Goal: Use online tool/utility: Utilize a website feature to perform a specific function

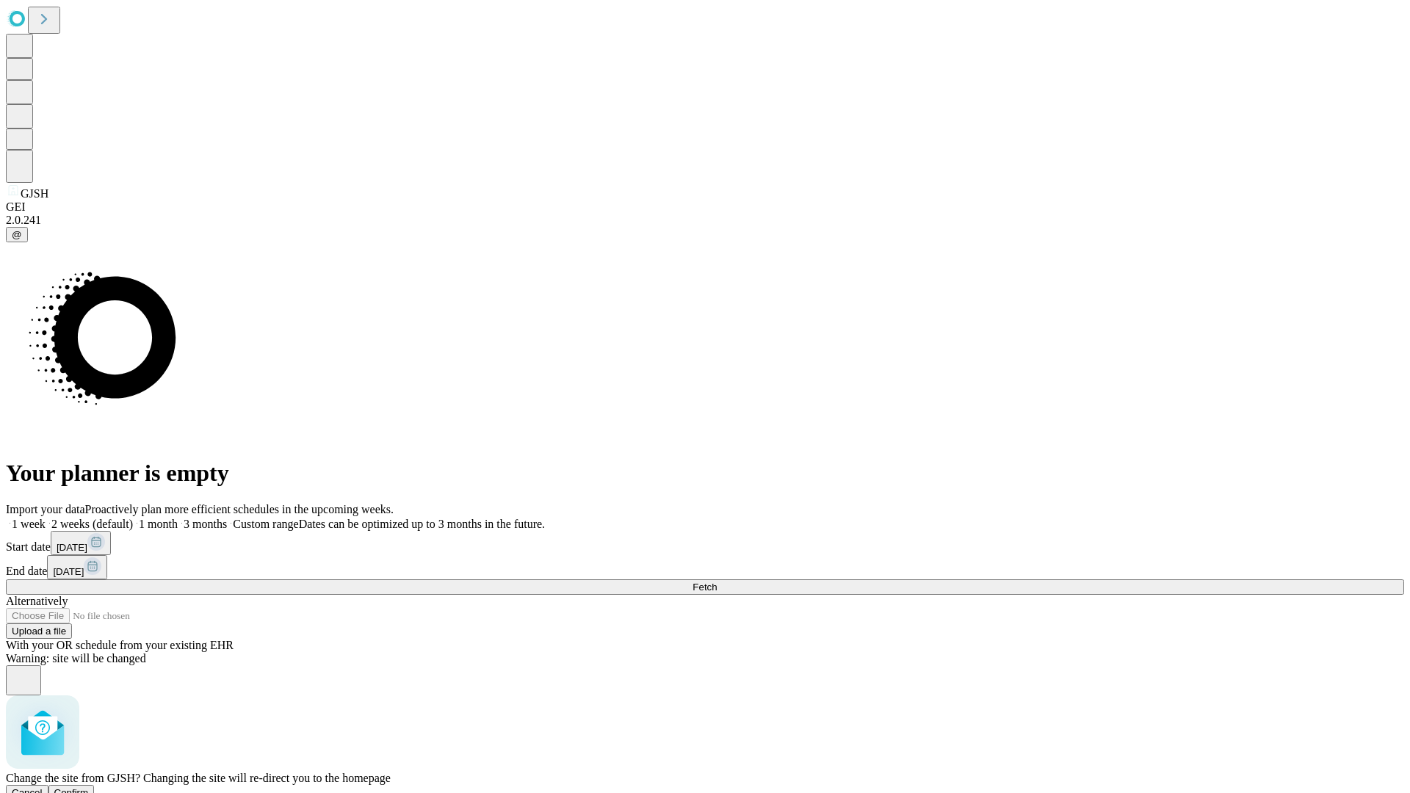
click at [89, 787] on span "Confirm" at bounding box center [71, 792] width 35 height 11
click at [178, 518] on label "1 month" at bounding box center [155, 524] width 45 height 12
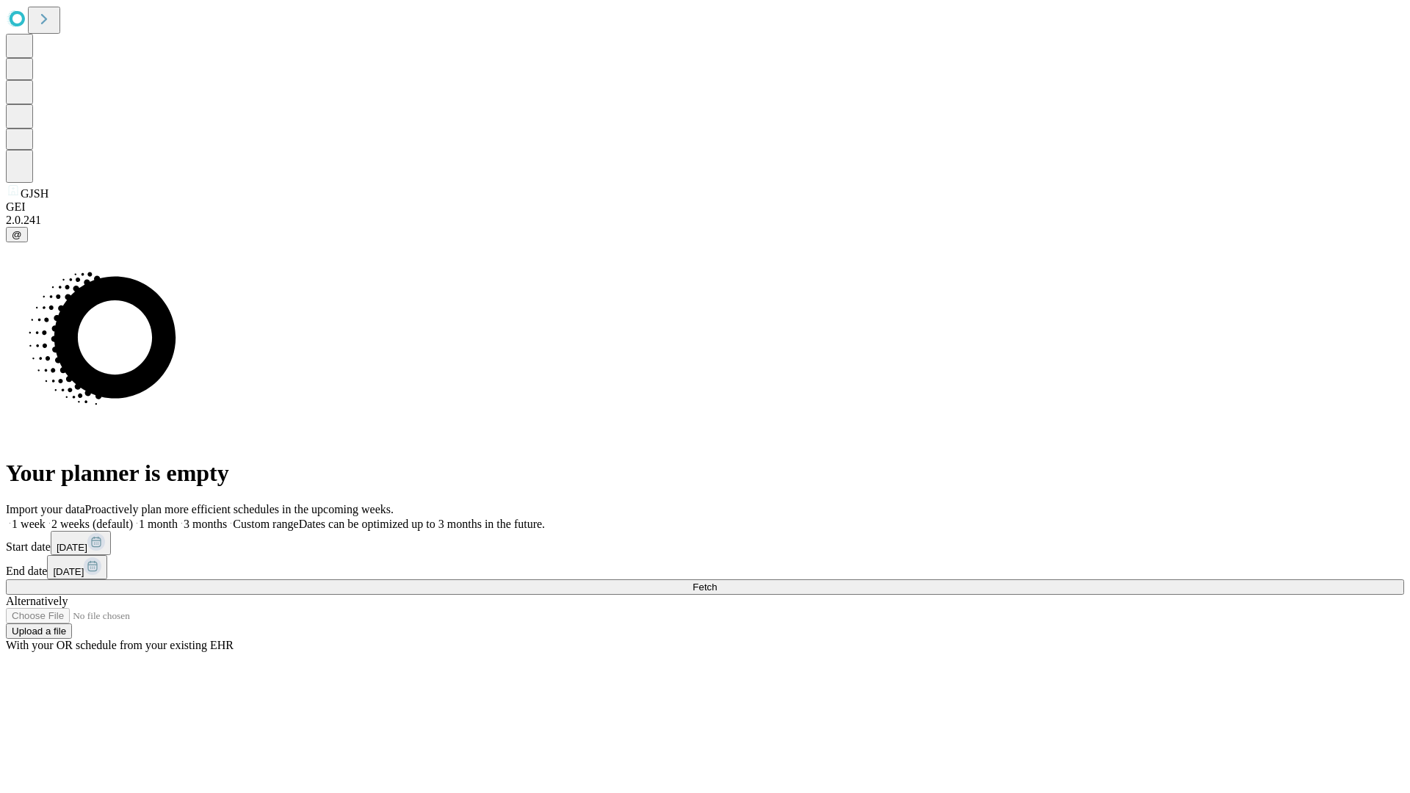
click at [717, 582] on span "Fetch" at bounding box center [704, 587] width 24 height 11
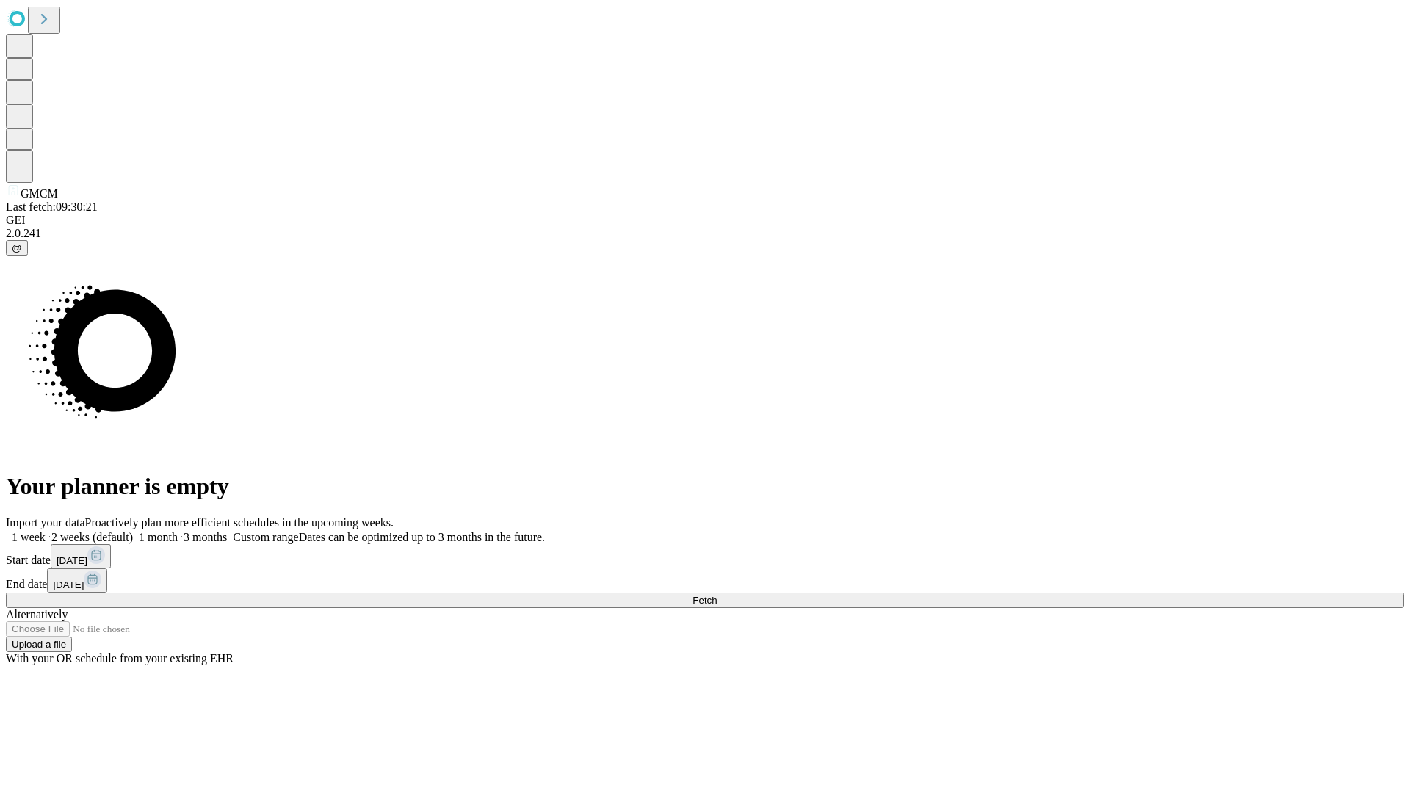
click at [178, 531] on label "1 month" at bounding box center [155, 537] width 45 height 12
click at [717, 595] on span "Fetch" at bounding box center [704, 600] width 24 height 11
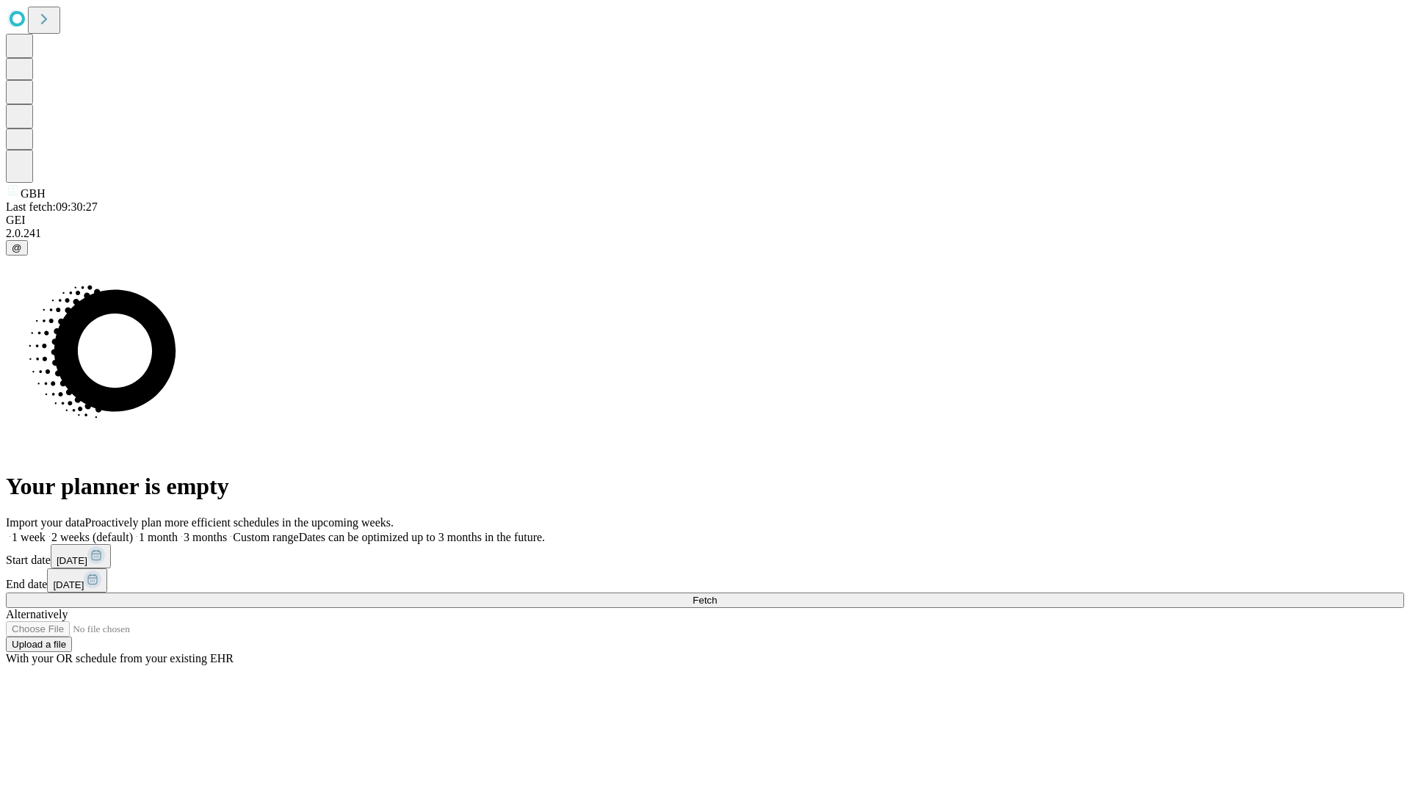
click at [717, 595] on span "Fetch" at bounding box center [704, 600] width 24 height 11
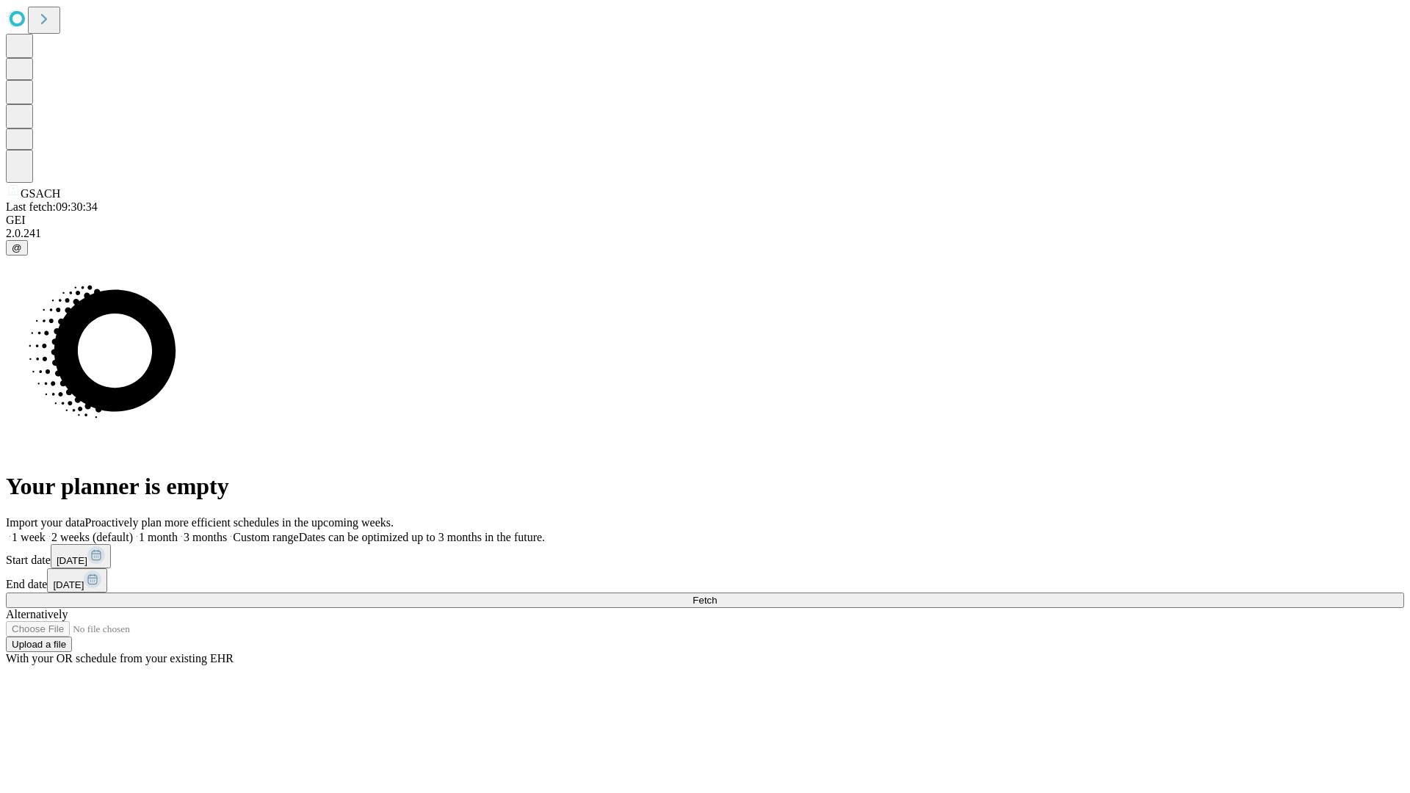
click at [717, 595] on span "Fetch" at bounding box center [704, 600] width 24 height 11
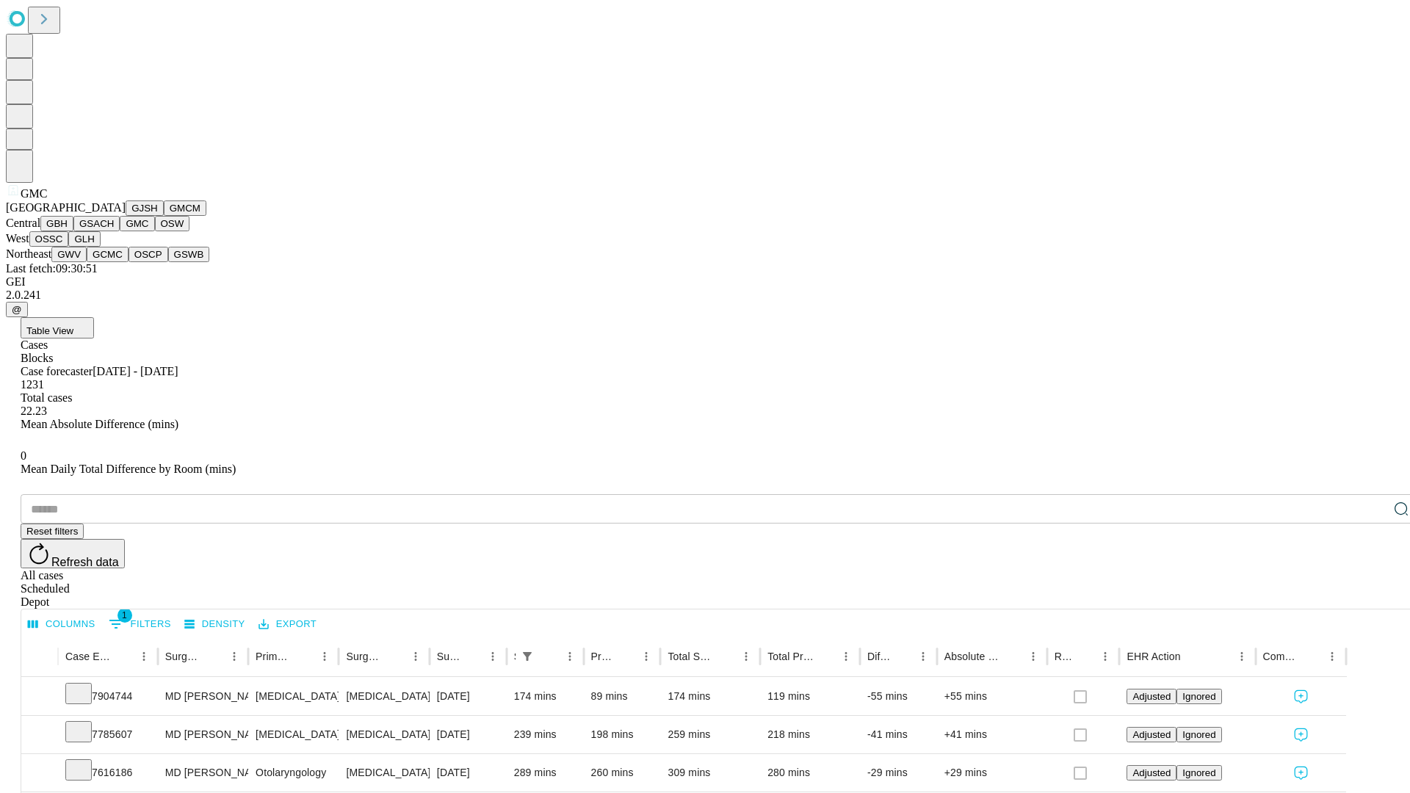
click at [155, 231] on button "OSW" at bounding box center [172, 223] width 35 height 15
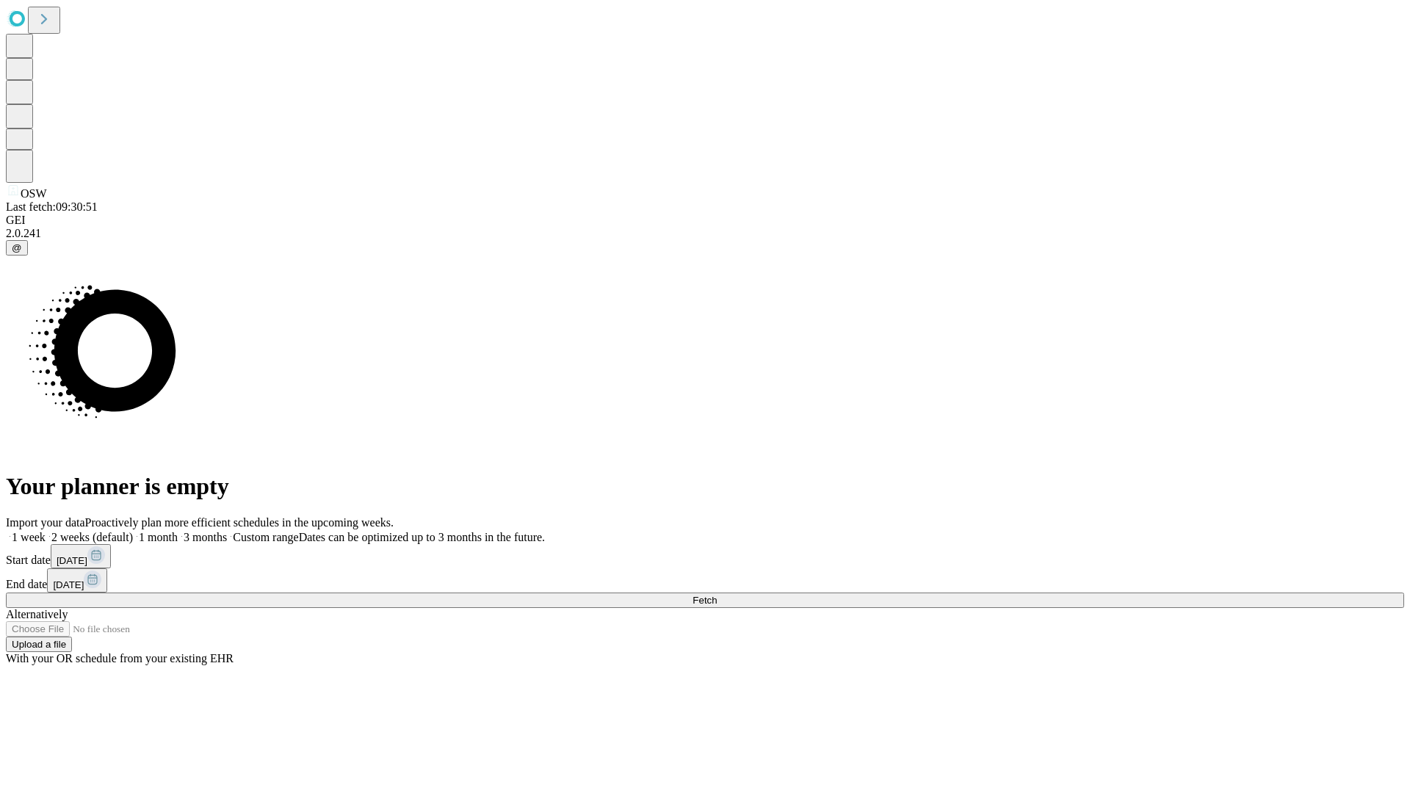
click at [178, 531] on label "1 month" at bounding box center [155, 537] width 45 height 12
click at [717, 595] on span "Fetch" at bounding box center [704, 600] width 24 height 11
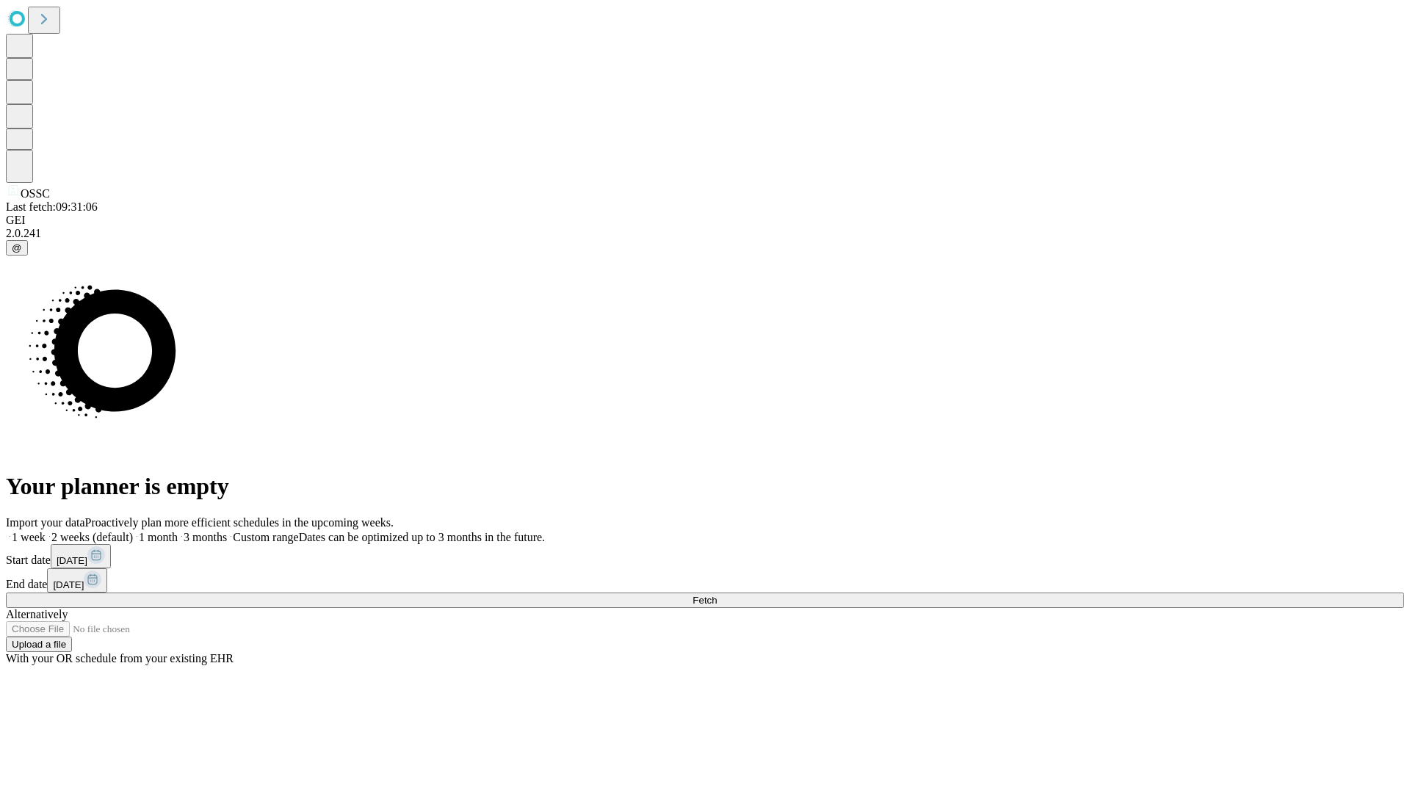
click at [178, 531] on label "1 month" at bounding box center [155, 537] width 45 height 12
click at [717, 595] on span "Fetch" at bounding box center [704, 600] width 24 height 11
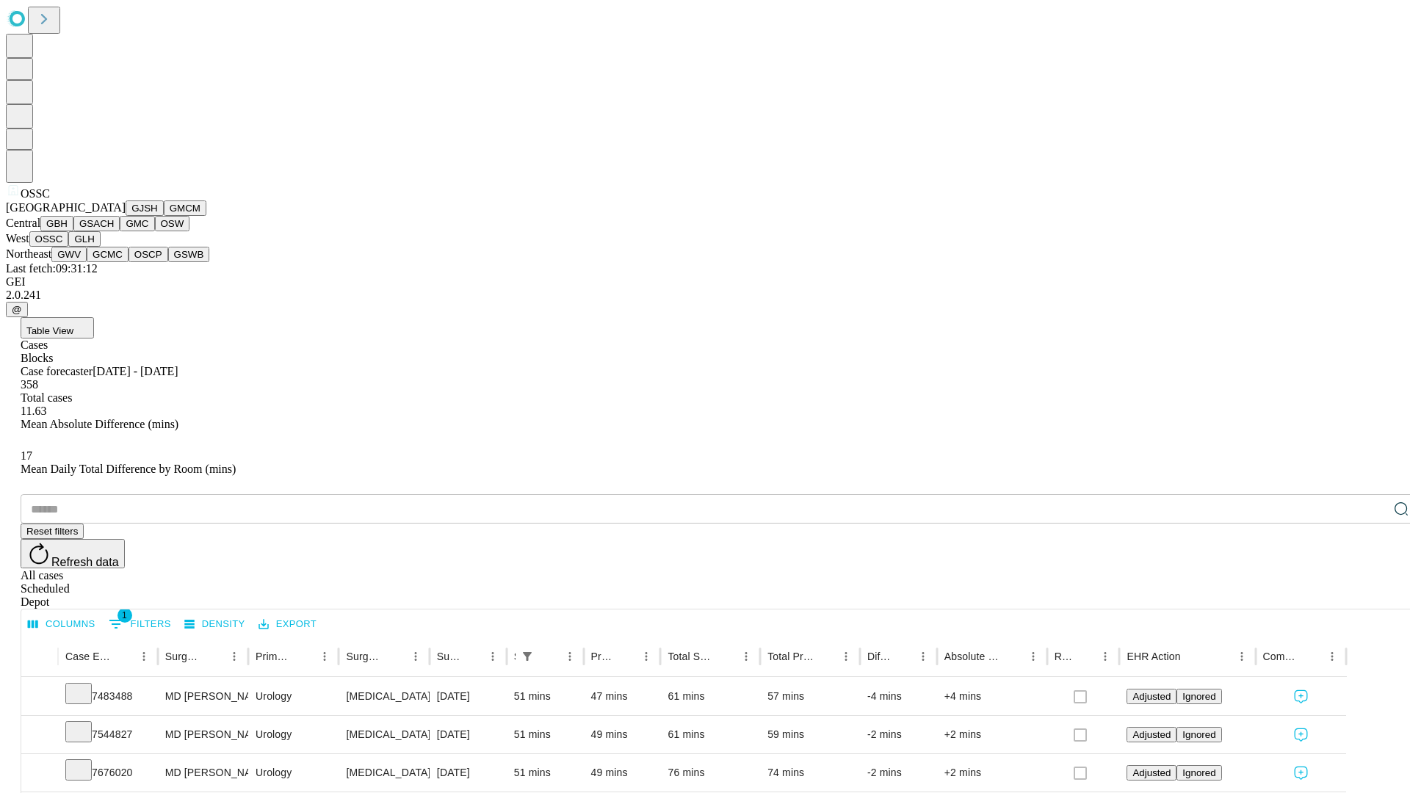
click at [100, 247] on button "GLH" at bounding box center [84, 238] width 32 height 15
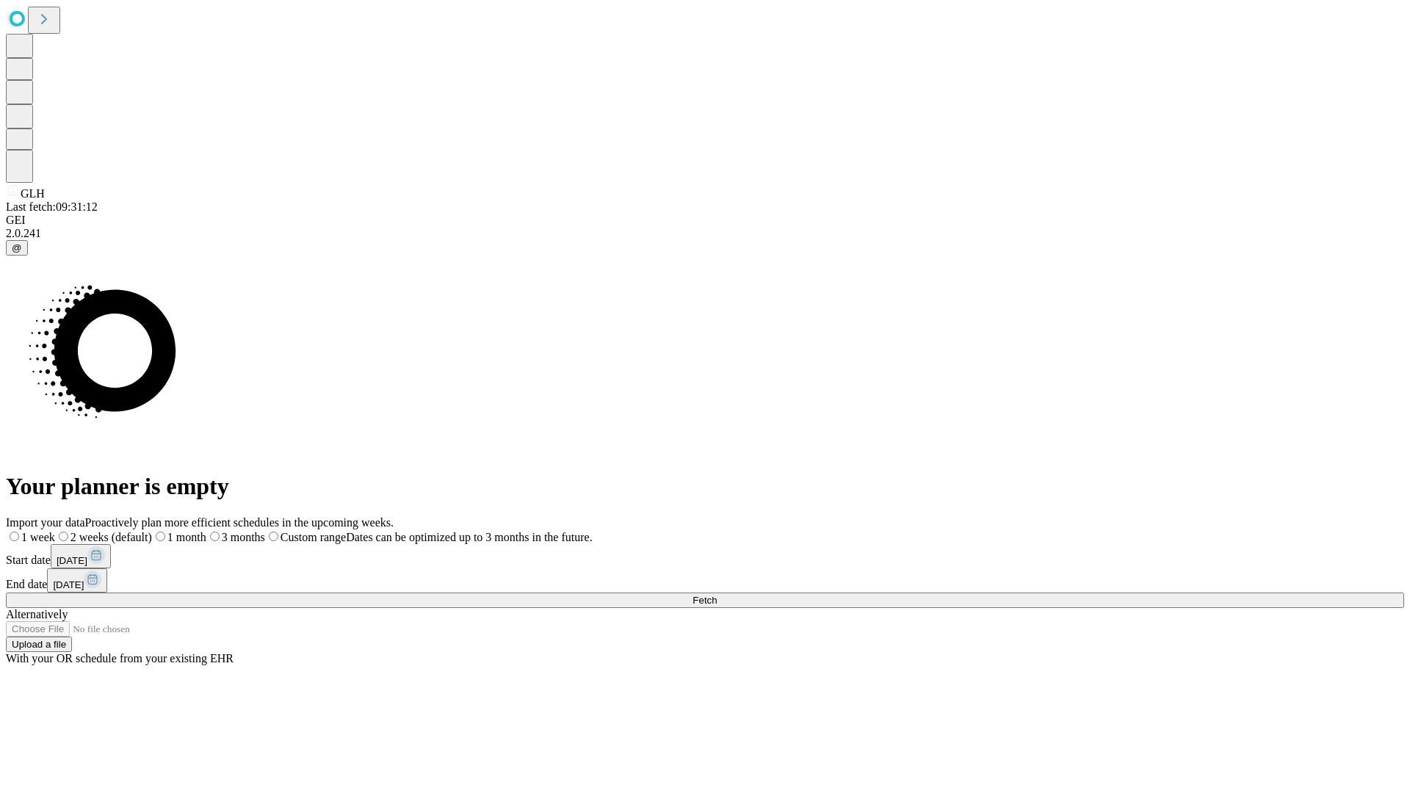
click at [206, 531] on label "1 month" at bounding box center [179, 537] width 54 height 12
click at [717, 595] on span "Fetch" at bounding box center [704, 600] width 24 height 11
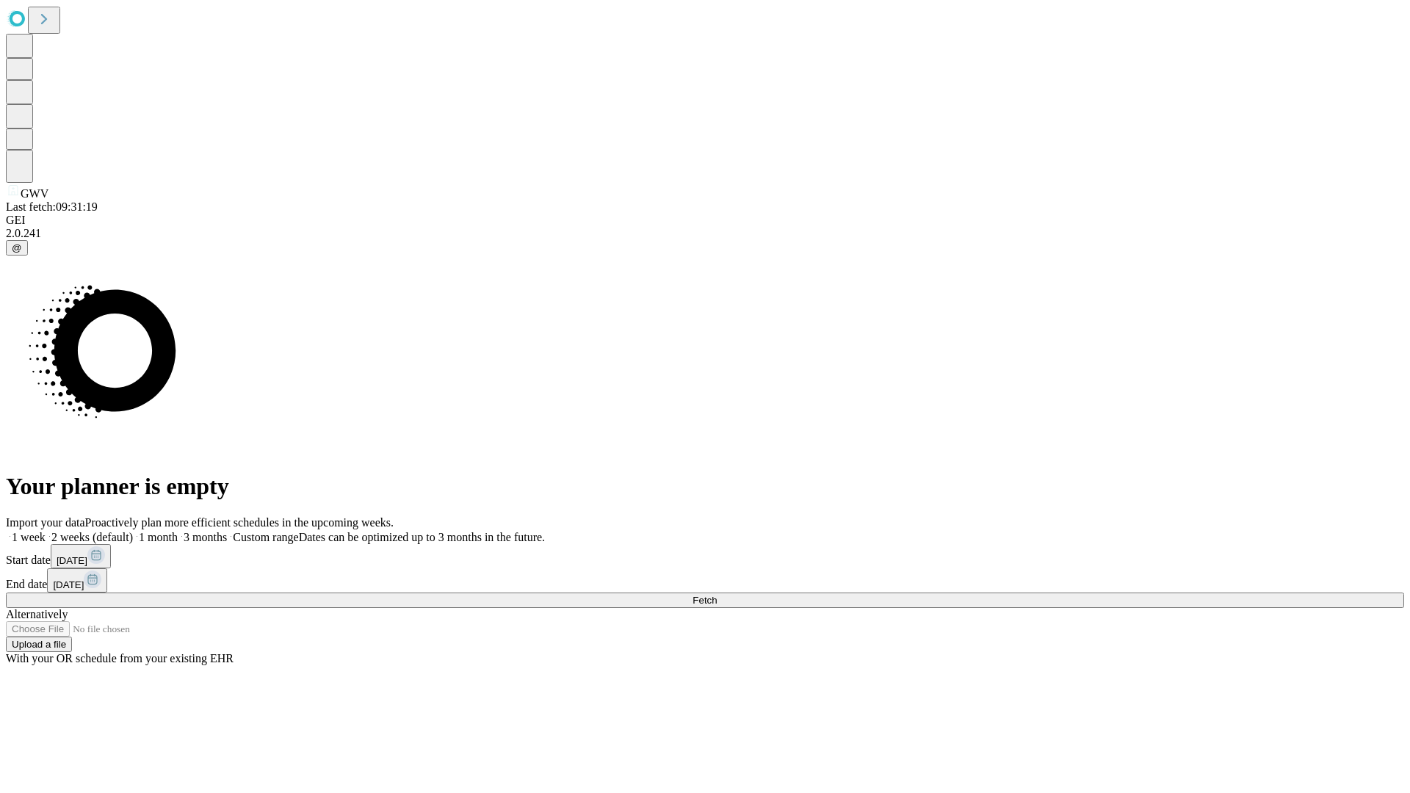
click at [178, 531] on label "1 month" at bounding box center [155, 537] width 45 height 12
click at [717, 595] on span "Fetch" at bounding box center [704, 600] width 24 height 11
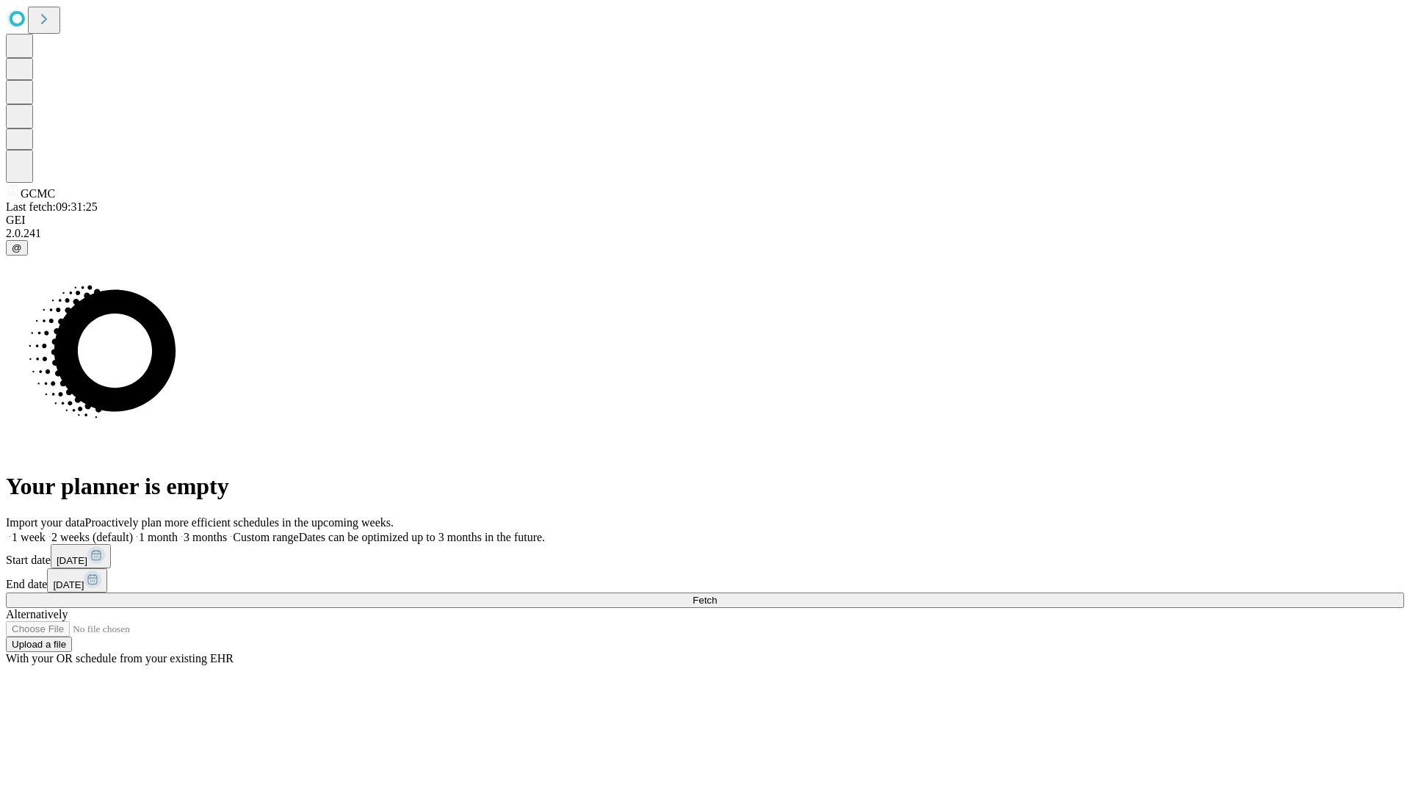
click at [717, 595] on span "Fetch" at bounding box center [704, 600] width 24 height 11
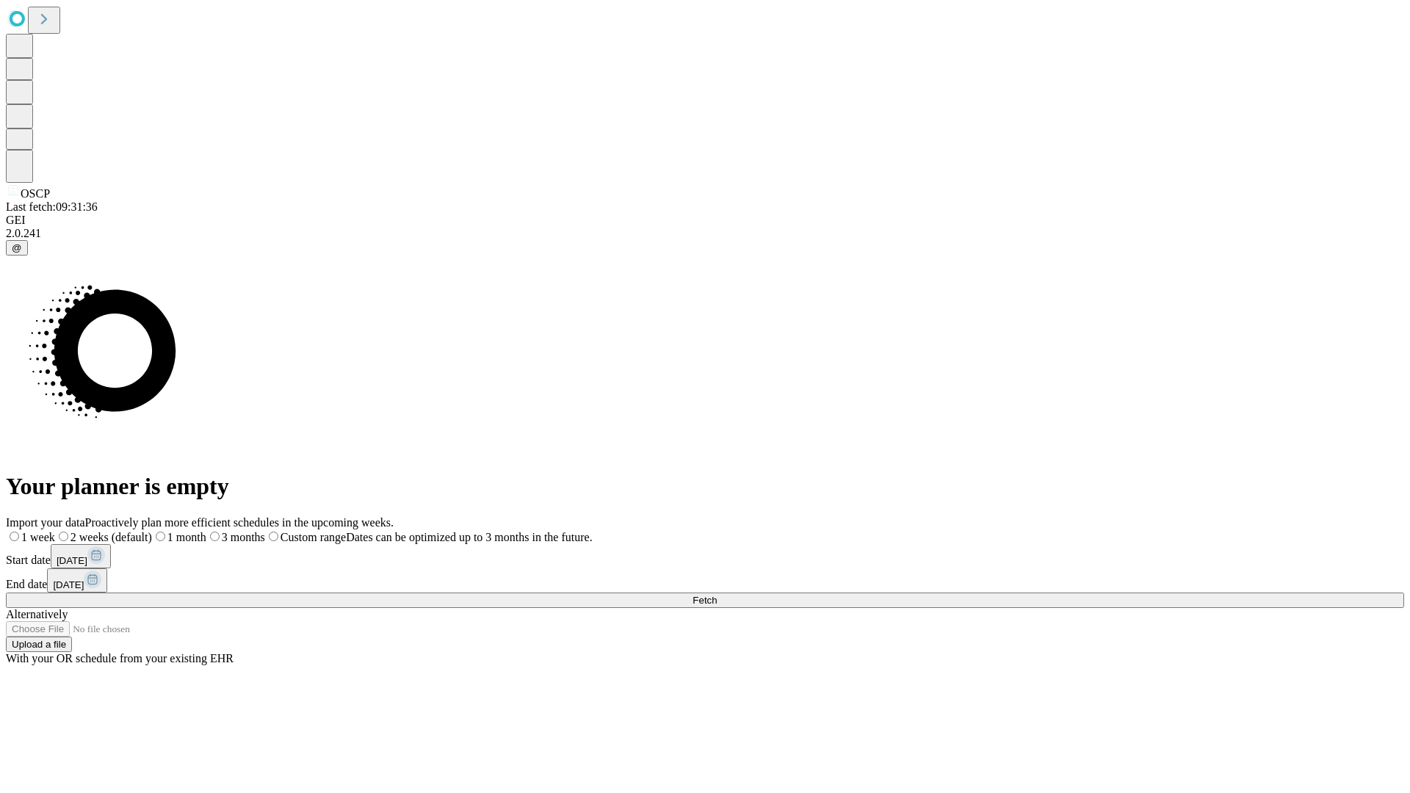
click at [206, 531] on label "1 month" at bounding box center [179, 537] width 54 height 12
click at [717, 595] on span "Fetch" at bounding box center [704, 600] width 24 height 11
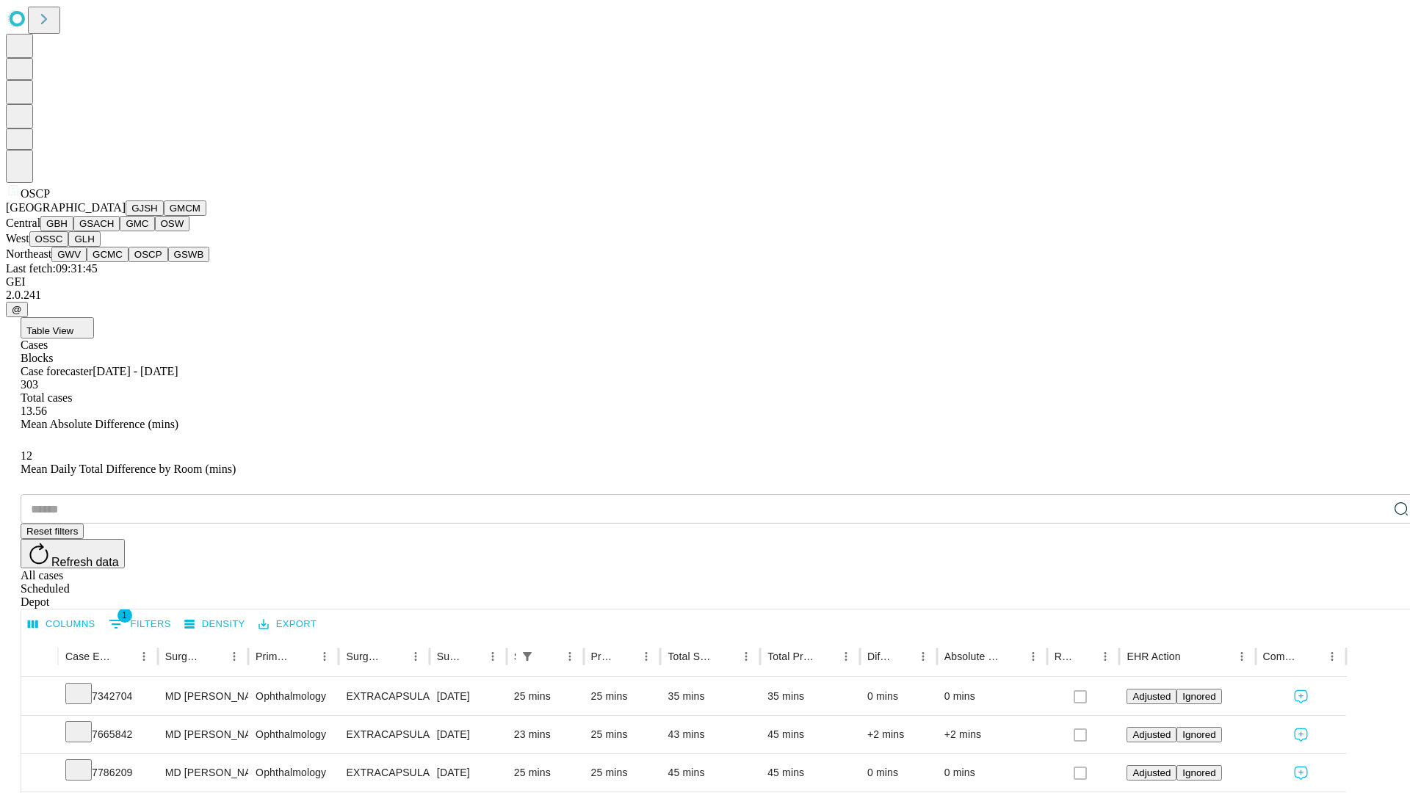
click at [168, 262] on button "GSWB" at bounding box center [189, 254] width 42 height 15
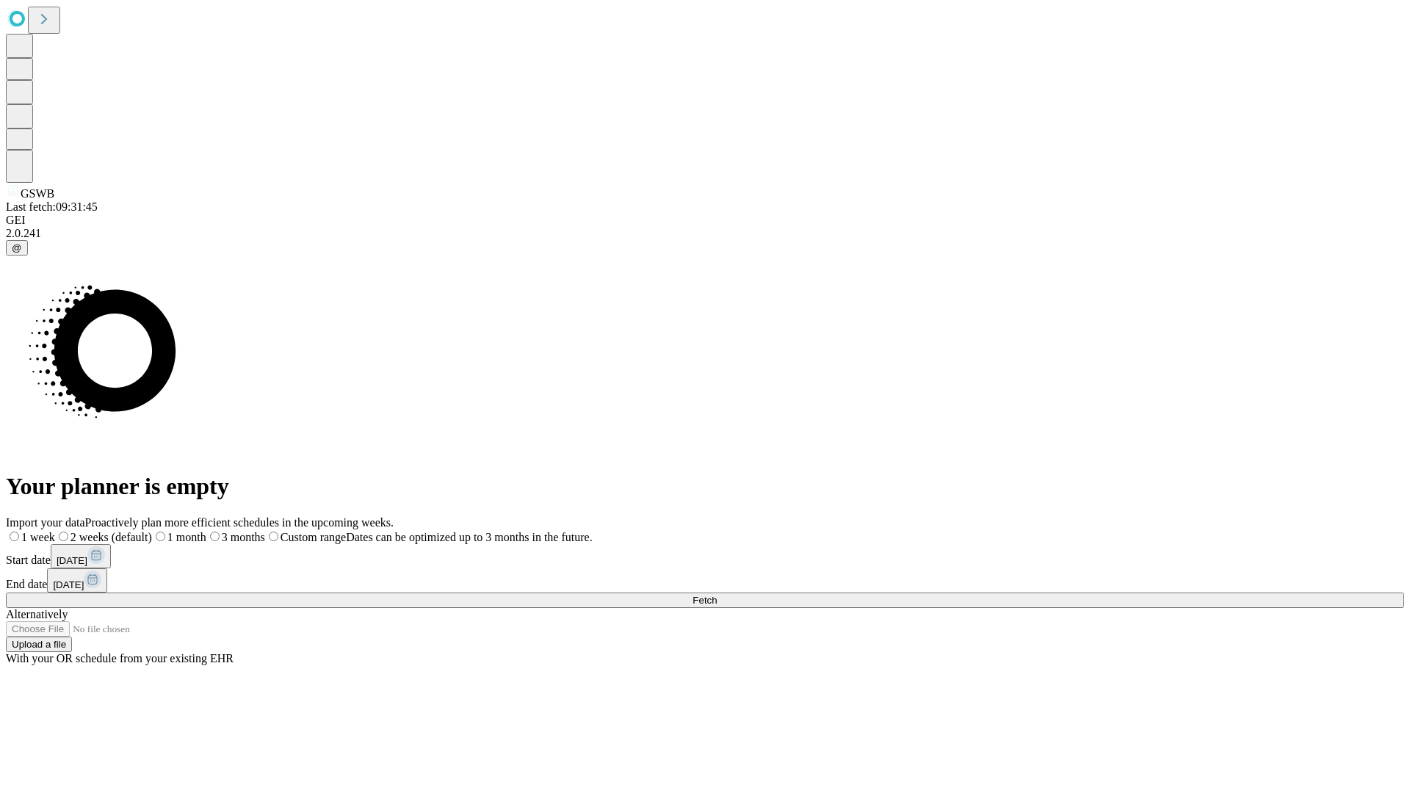
click at [206, 531] on label "1 month" at bounding box center [179, 537] width 54 height 12
click at [717, 595] on span "Fetch" at bounding box center [704, 600] width 24 height 11
